Goal: Task Accomplishment & Management: Use online tool/utility

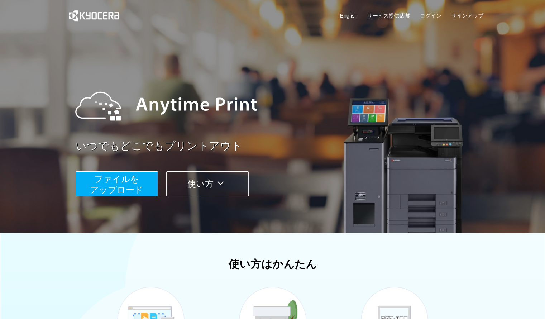
click at [90, 184] on button "ファイルを ​​アップロード" at bounding box center [117, 183] width 82 height 25
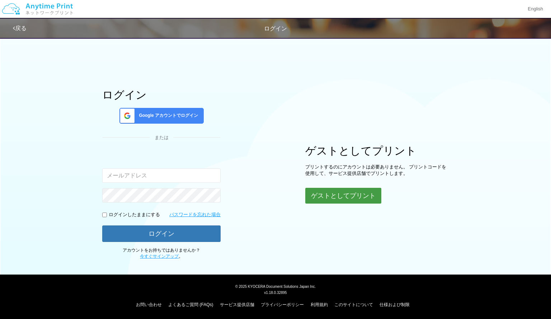
click at [339, 196] on button "ゲストとしてプリント" at bounding box center [343, 196] width 76 height 16
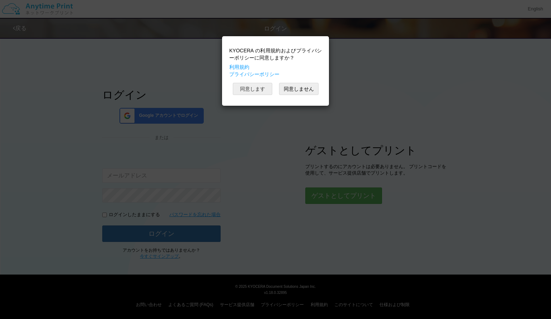
drag, startPoint x: 338, startPoint y: 195, endPoint x: 255, endPoint y: 90, distance: 133.9
click at [255, 90] on button "同意します" at bounding box center [252, 89] width 39 height 12
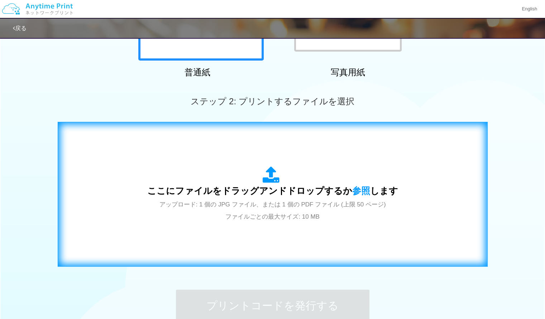
scroll to position [179, 0]
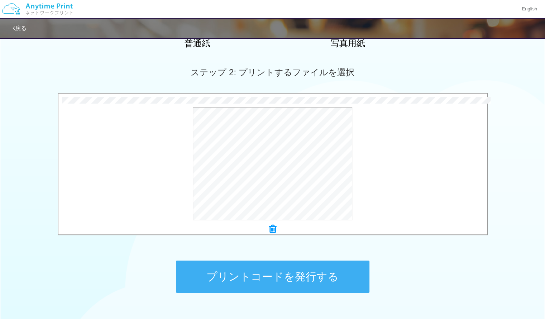
click at [256, 279] on button "プリントコードを発行する" at bounding box center [273, 277] width 194 height 32
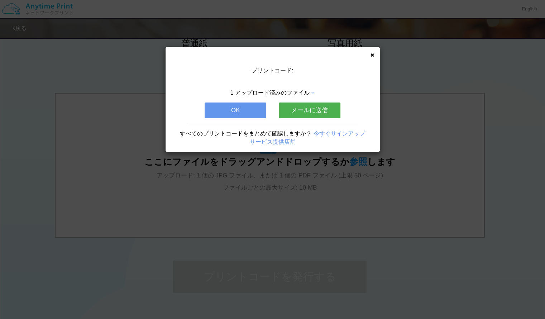
scroll to position [0, 0]
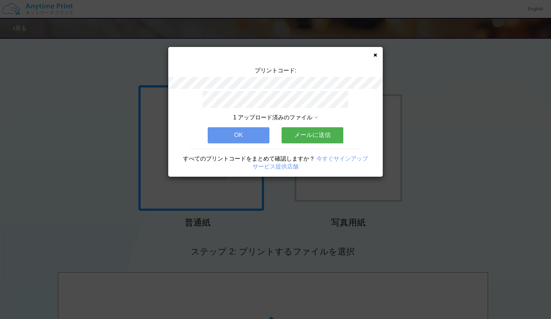
click at [300, 127] on button "メールに送信" at bounding box center [313, 135] width 62 height 16
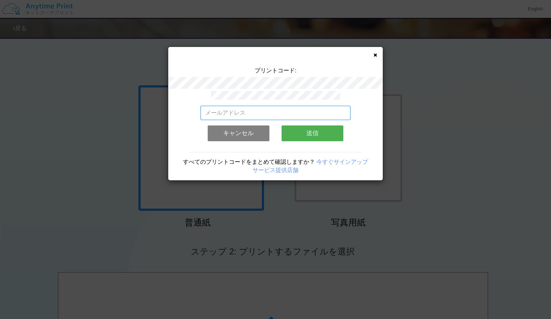
click at [271, 112] on input "email" at bounding box center [275, 113] width 150 height 14
type input "[EMAIL_ADDRESS][DOMAIN_NAME]"
click at [312, 126] on button "送信" at bounding box center [313, 134] width 62 height 16
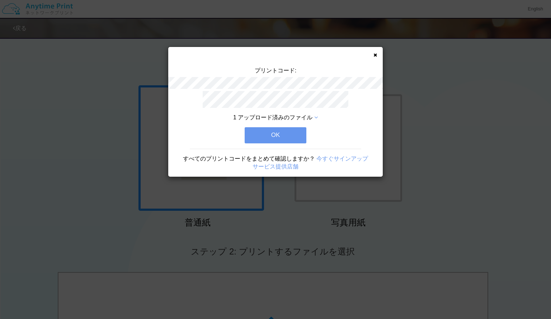
click at [277, 135] on button "OK" at bounding box center [276, 135] width 62 height 16
